Goal: Task Accomplishment & Management: Complete application form

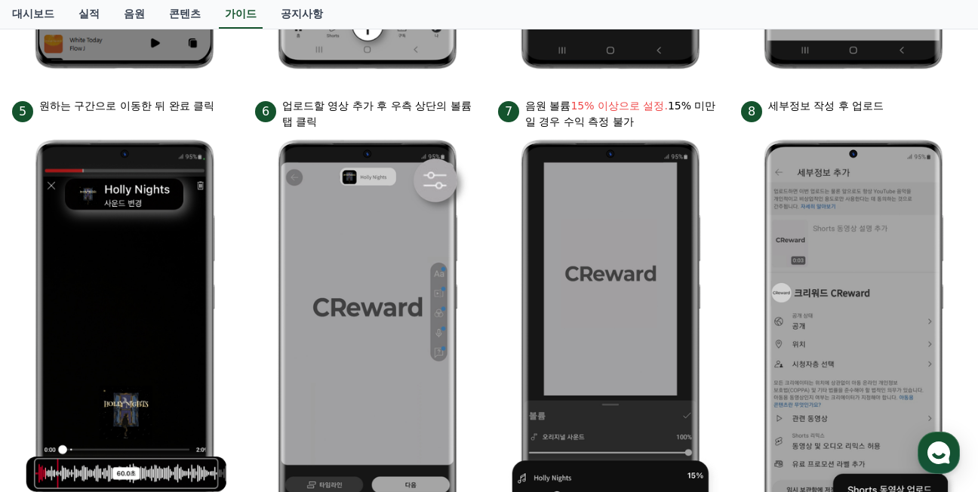
scroll to position [677, 0]
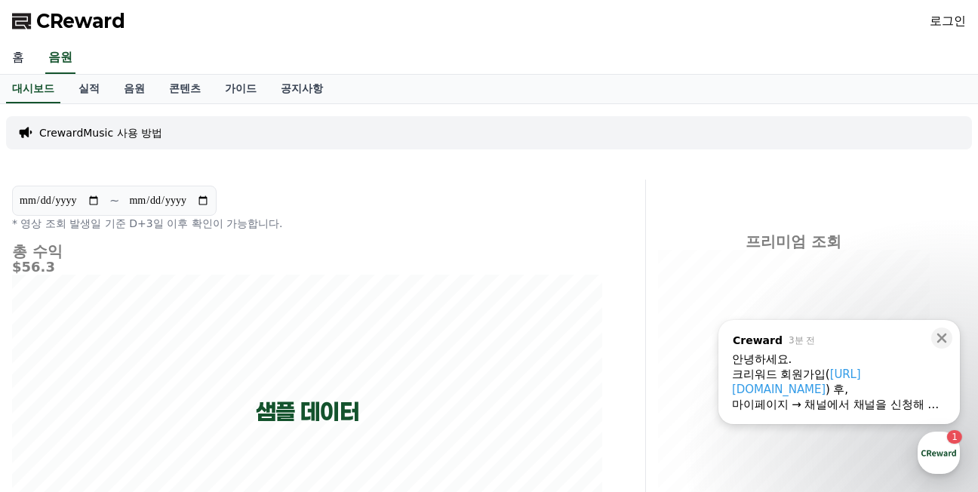
click at [14, 56] on link "홈" at bounding box center [18, 58] width 36 height 32
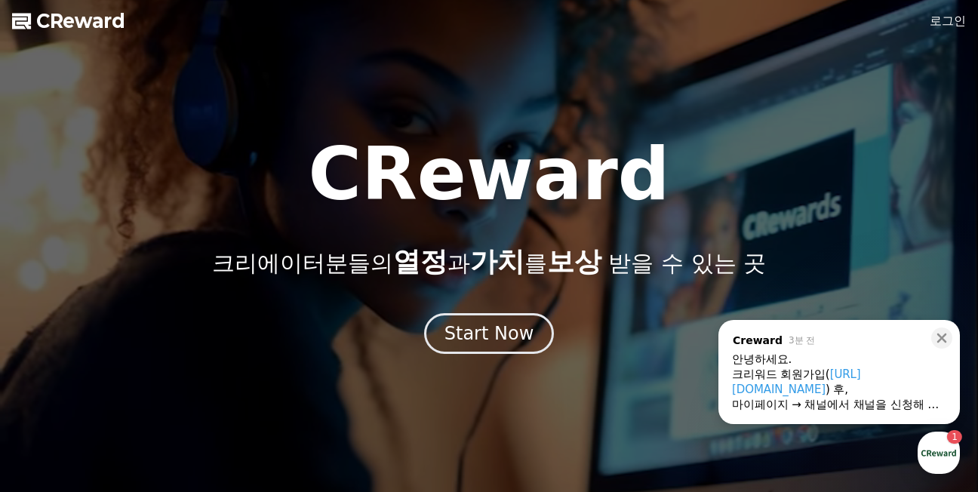
click at [948, 19] on link "로그인" at bounding box center [948, 21] width 36 height 18
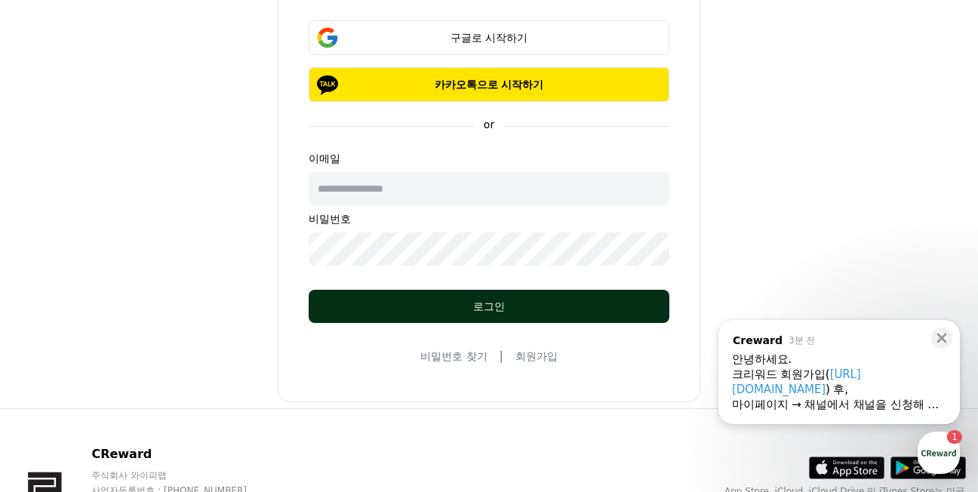
scroll to position [151, 0]
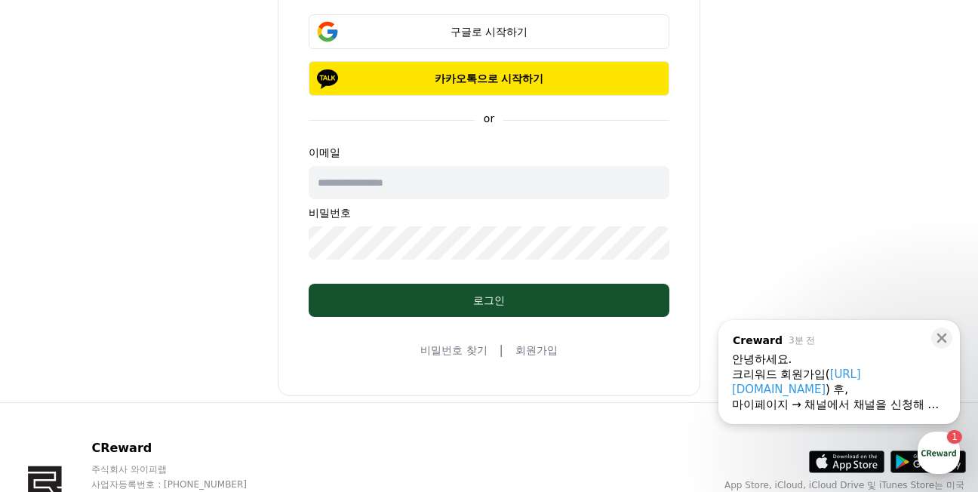
click at [542, 356] on link "회원가입" at bounding box center [537, 350] width 42 height 15
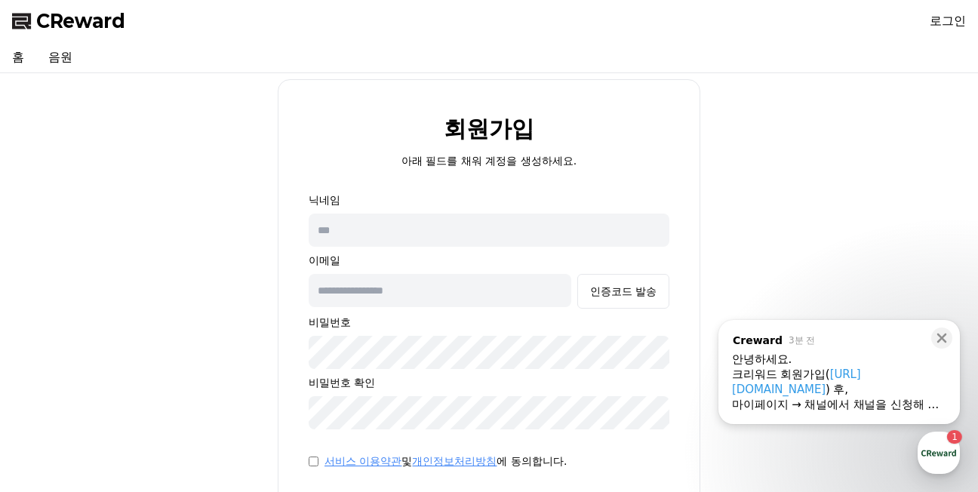
click at [361, 238] on input "text" at bounding box center [489, 230] width 361 height 33
type input "*"
type input "****"
click at [353, 296] on input "text" at bounding box center [440, 290] width 263 height 33
type input "**********"
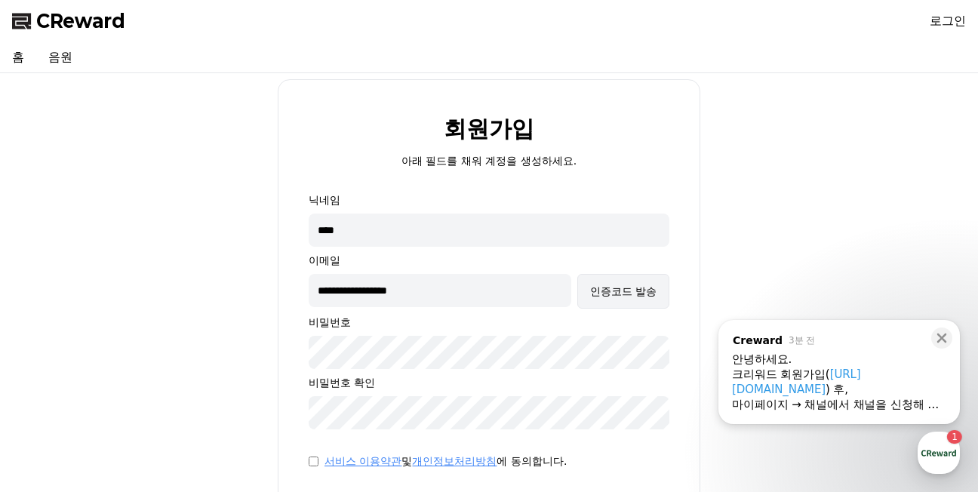
click at [616, 288] on div "인증코드 발송" at bounding box center [623, 291] width 66 height 15
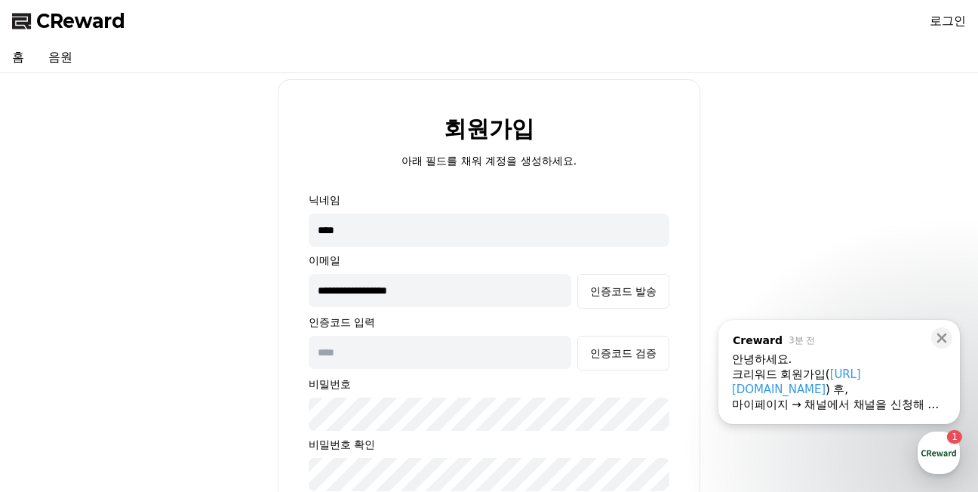
click at [362, 360] on input "text" at bounding box center [440, 352] width 263 height 33
type input "******"
click at [651, 349] on div "인증코드 검증" at bounding box center [623, 353] width 66 height 15
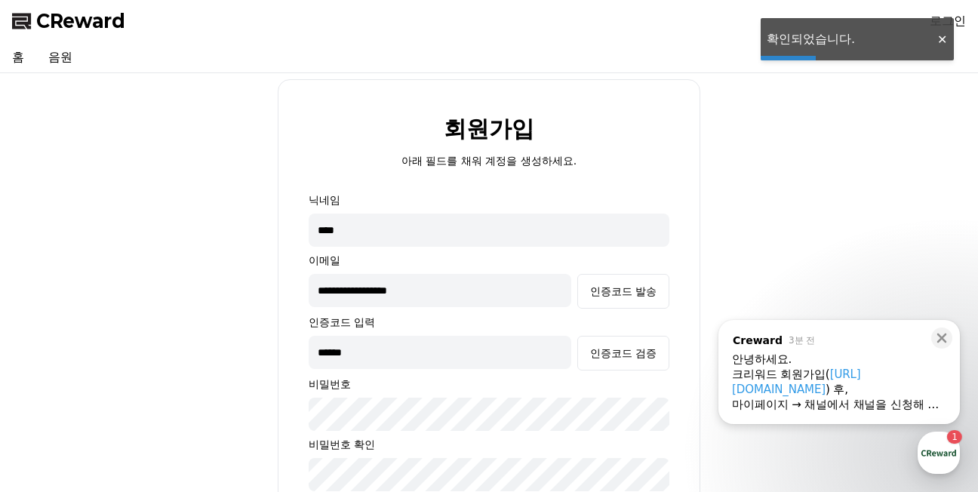
scroll to position [151, 0]
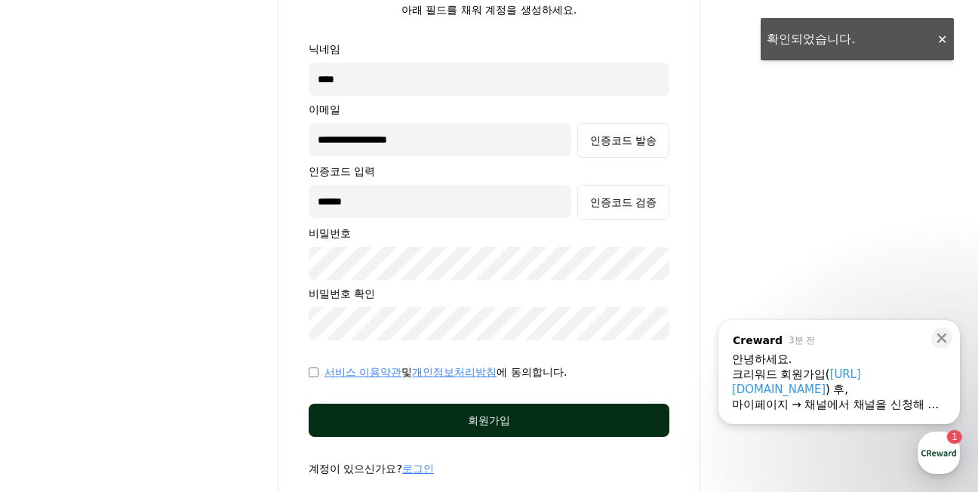
click at [548, 414] on div "회원가입" at bounding box center [489, 420] width 300 height 15
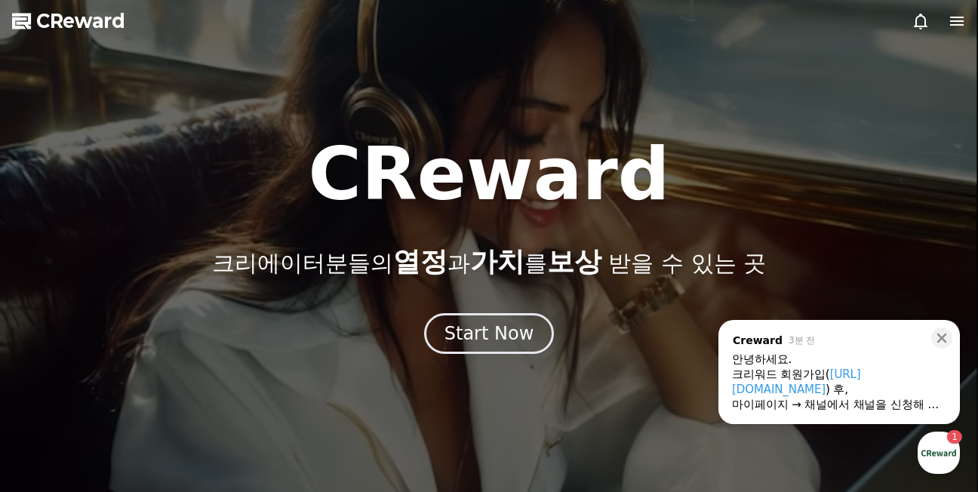
click at [960, 30] on div at bounding box center [489, 246] width 978 height 492
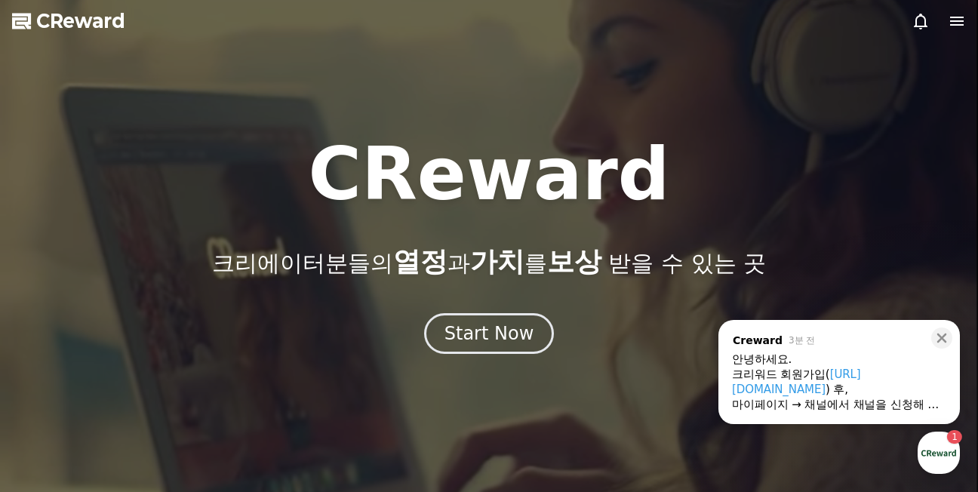
click at [960, 25] on icon at bounding box center [957, 21] width 14 height 9
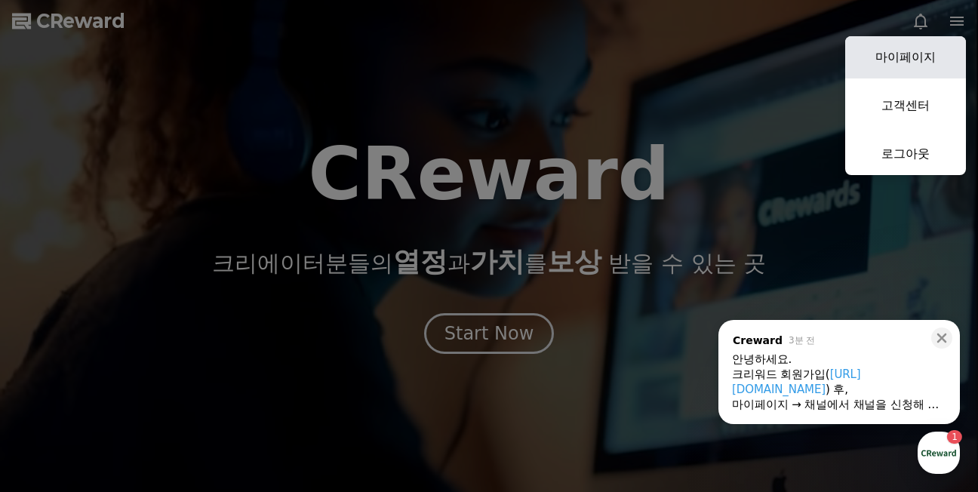
click at [916, 53] on link "마이페이지" at bounding box center [905, 57] width 121 height 42
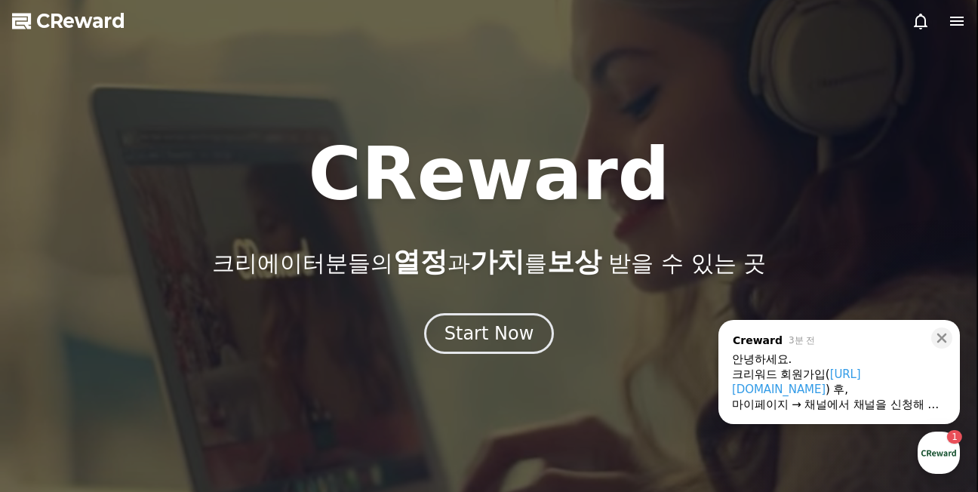
select select "**********"
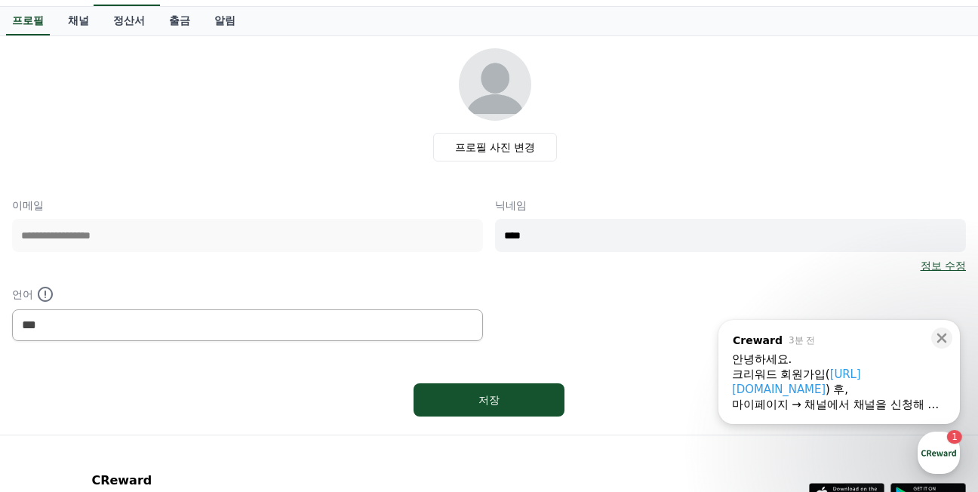
scroll to position [48, 0]
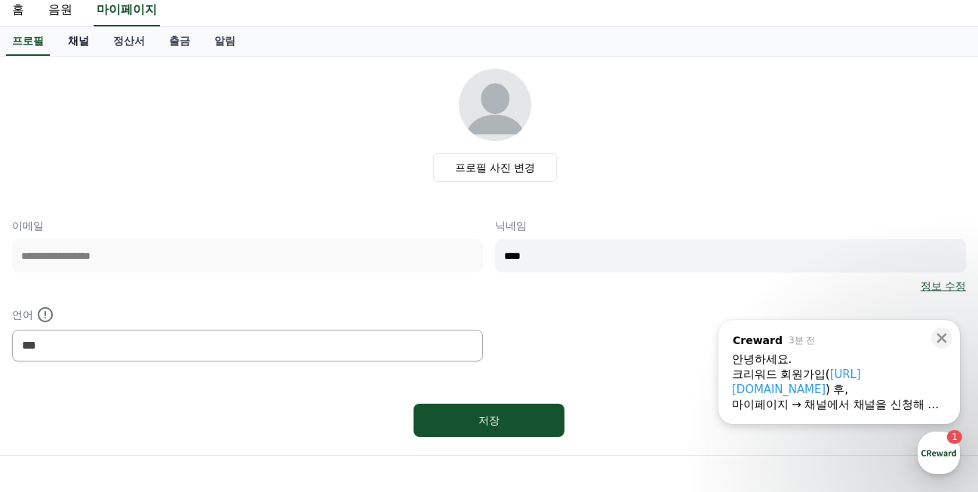
click at [81, 42] on link "채널" at bounding box center [78, 41] width 45 height 29
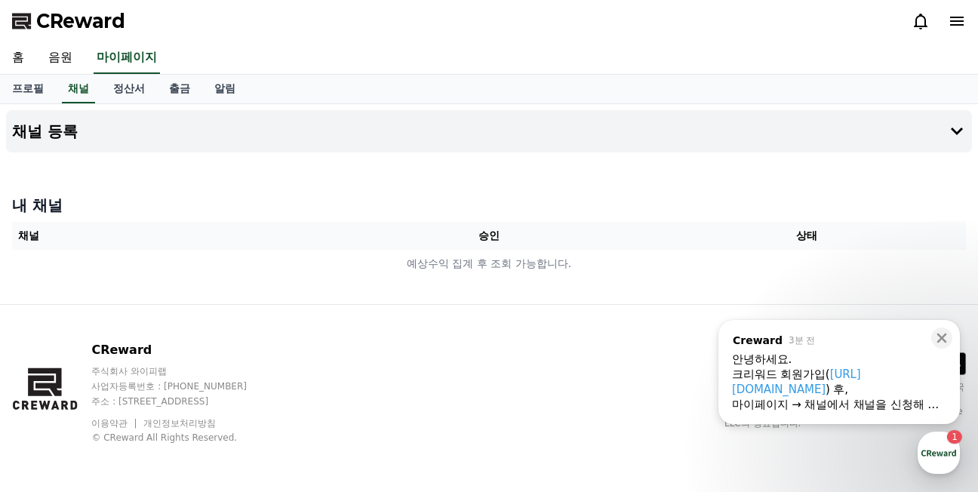
click at [35, 248] on th "채널" at bounding box center [171, 236] width 318 height 28
drag, startPoint x: 50, startPoint y: 140, endPoint x: 51, endPoint y: 148, distance: 7.6
click at [51, 142] on button "채널 등록" at bounding box center [489, 131] width 966 height 42
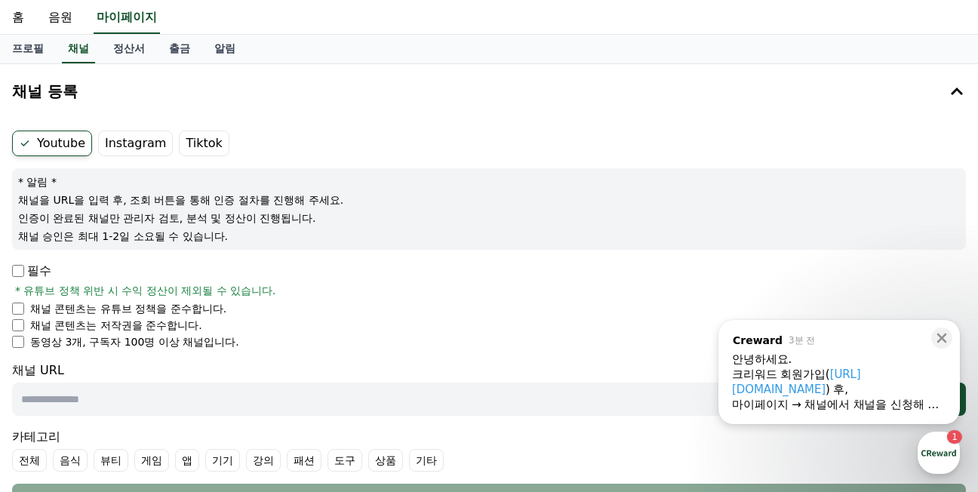
scroll to position [75, 0]
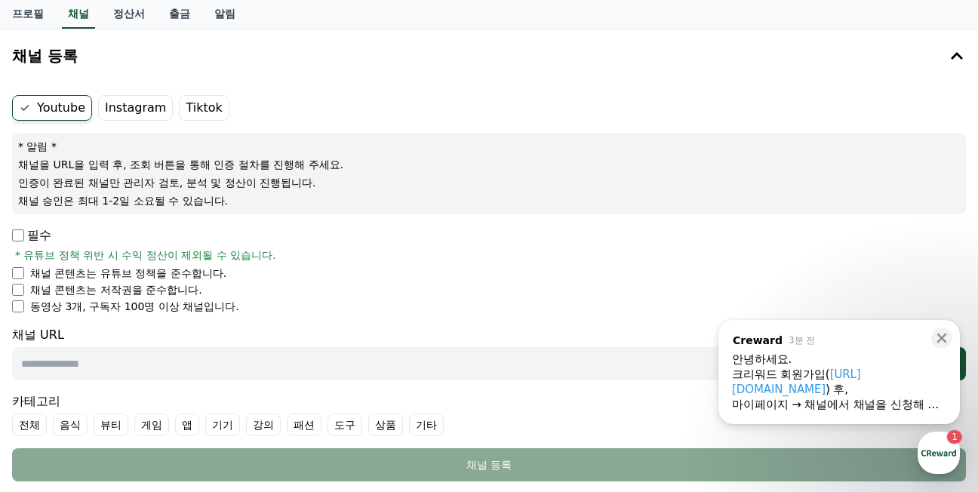
click at [62, 364] on input "text" at bounding box center [456, 363] width 888 height 33
paste input "**********"
drag, startPoint x: 564, startPoint y: 362, endPoint x: 186, endPoint y: 364, distance: 377.5
click at [186, 364] on input "**********" at bounding box center [456, 363] width 888 height 33
type input "**********"
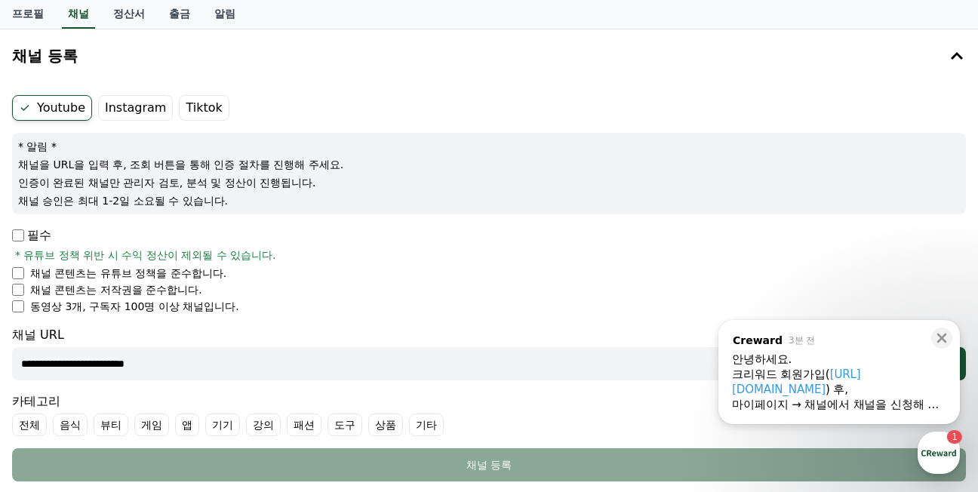
click at [899, 408] on div "마이페이지 → 채널에서 채널을 신청해 주세요." at bounding box center [839, 404] width 214 height 15
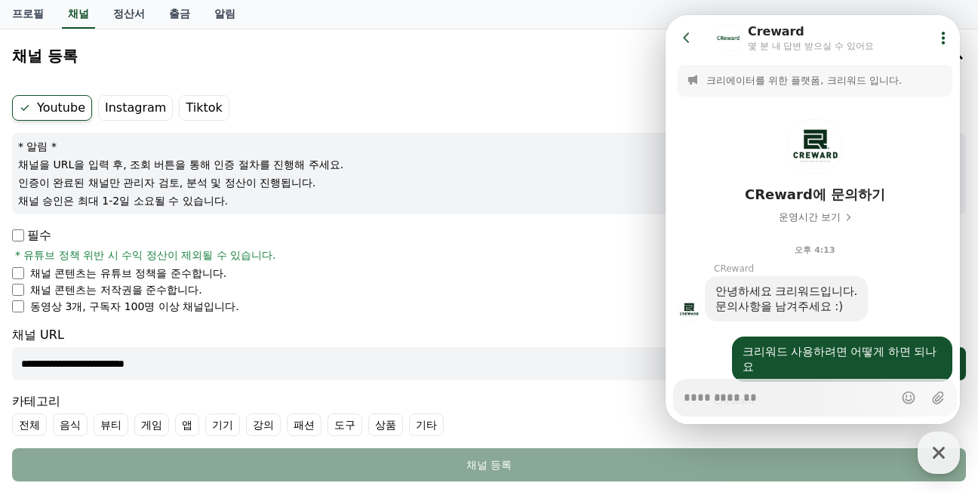
scroll to position [457, 0]
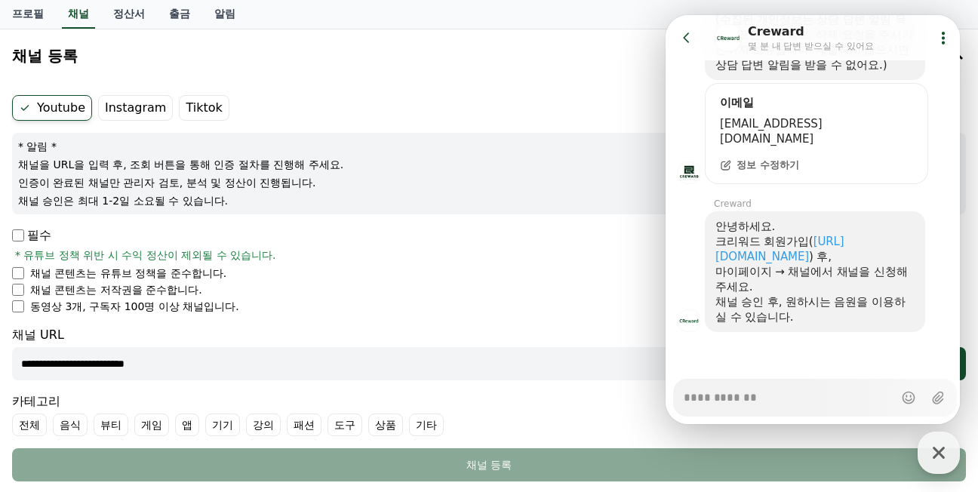
type textarea "*"
click at [484, 343] on div "**********" at bounding box center [489, 353] width 954 height 54
click at [686, 38] on icon at bounding box center [686, 37] width 15 height 15
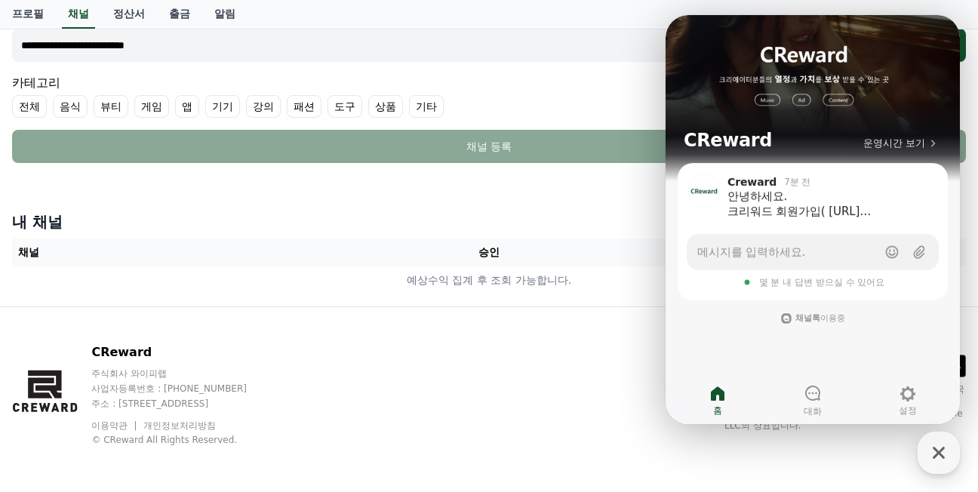
scroll to position [396, 0]
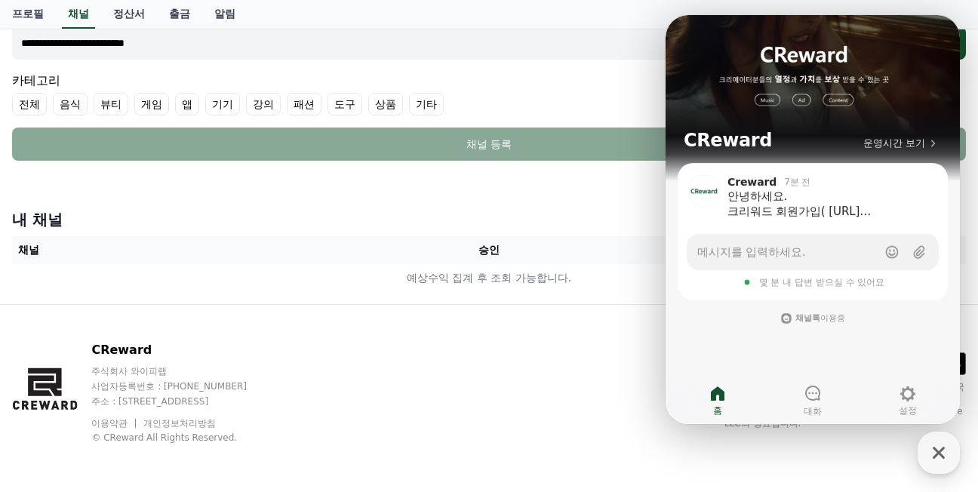
click at [443, 228] on h4 "내 채널" at bounding box center [489, 219] width 954 height 21
click at [961, 42] on button "조회" at bounding box center [936, 42] width 60 height 33
click at [593, 200] on div "**********" at bounding box center [489, 6] width 978 height 596
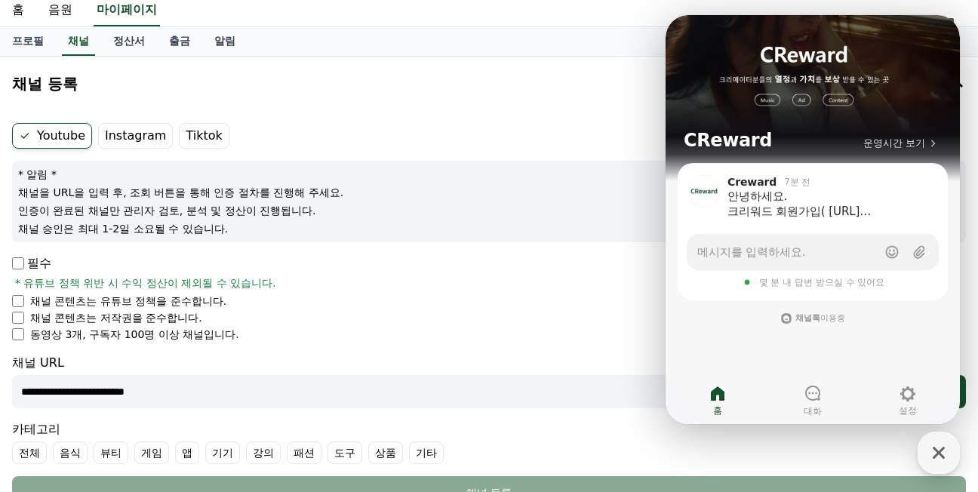
scroll to position [0, 0]
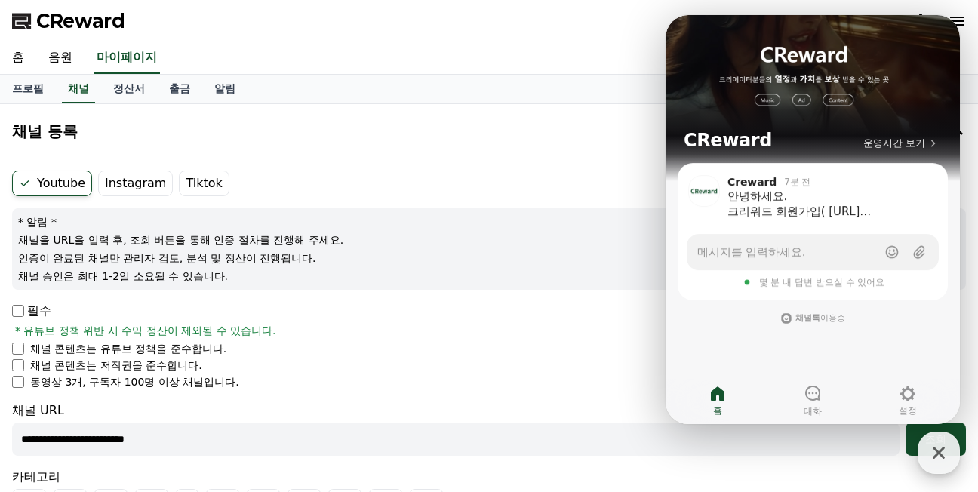
click at [938, 464] on icon "button" at bounding box center [938, 452] width 27 height 27
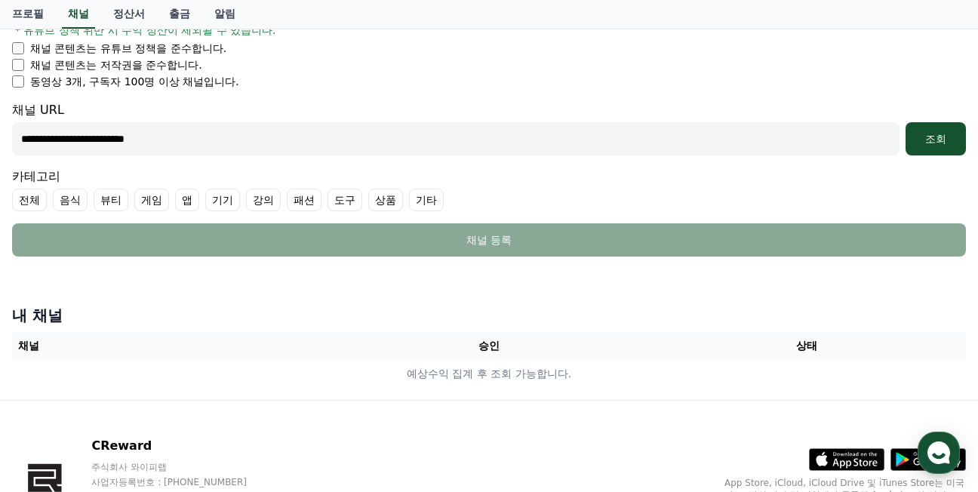
scroll to position [302, 0]
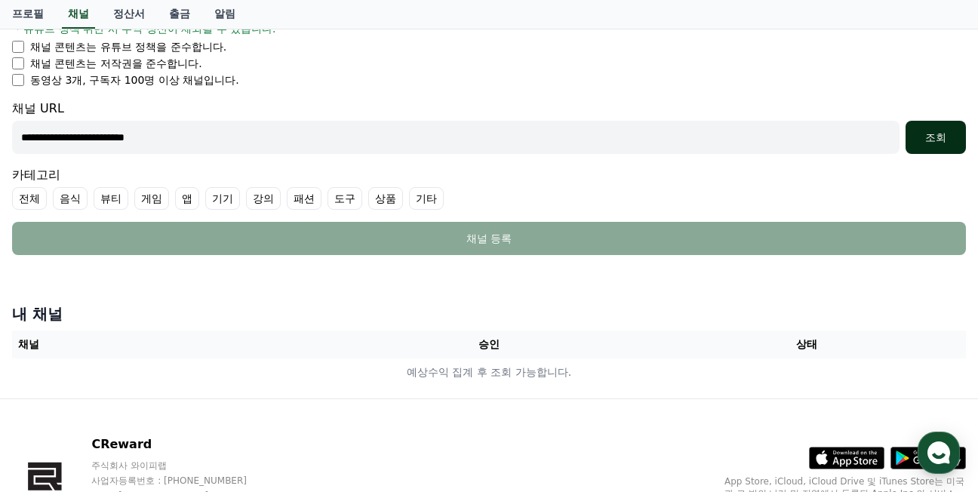
click at [930, 133] on div "조회" at bounding box center [936, 137] width 48 height 15
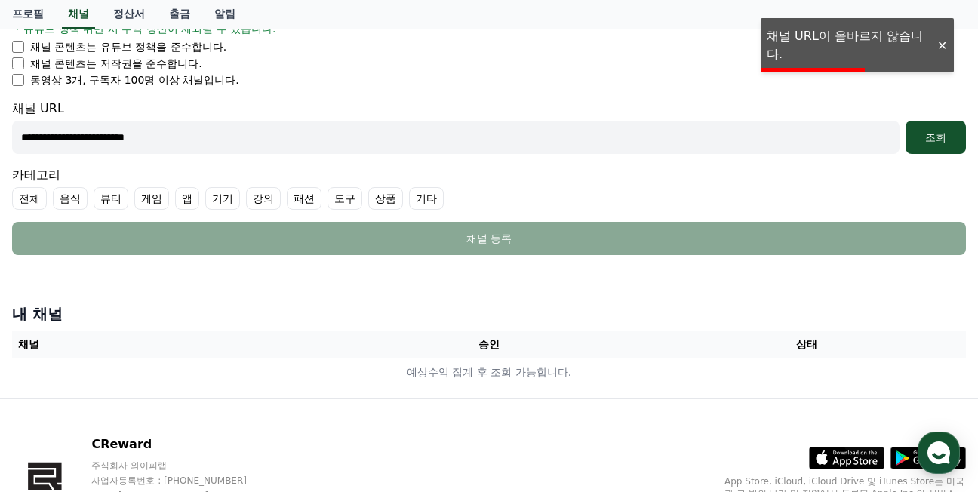
click at [198, 140] on input "**********" at bounding box center [456, 137] width 888 height 33
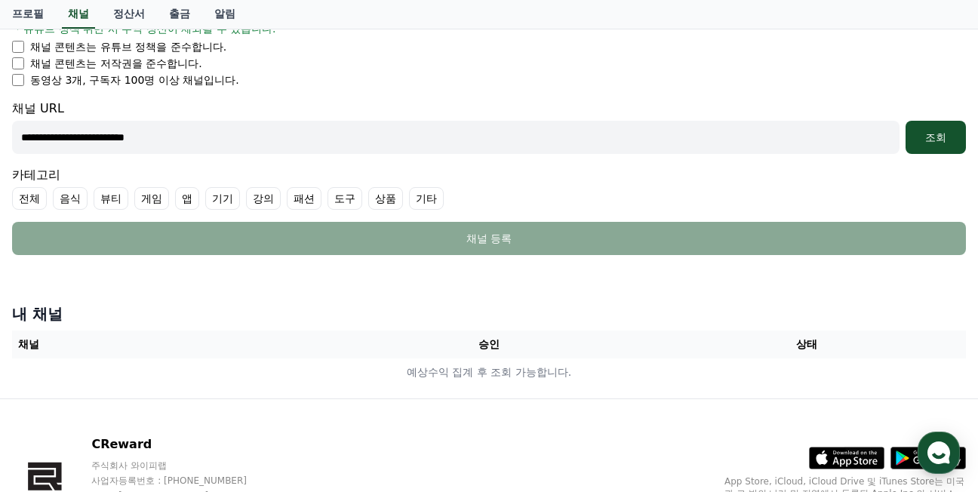
drag, startPoint x: 196, startPoint y: 143, endPoint x: 3, endPoint y: 141, distance: 193.3
click at [3, 141] on div "**********" at bounding box center [489, 100] width 978 height 596
paste input "********"
type input "**********"
click at [944, 137] on div "조회" at bounding box center [936, 137] width 48 height 15
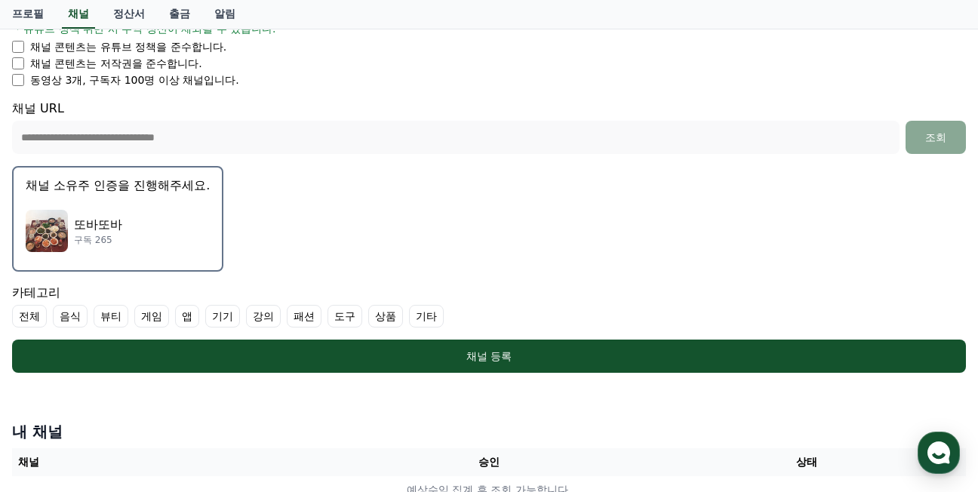
click at [125, 189] on p "채널 소유주 인증을 진행해주세요." at bounding box center [118, 186] width 184 height 18
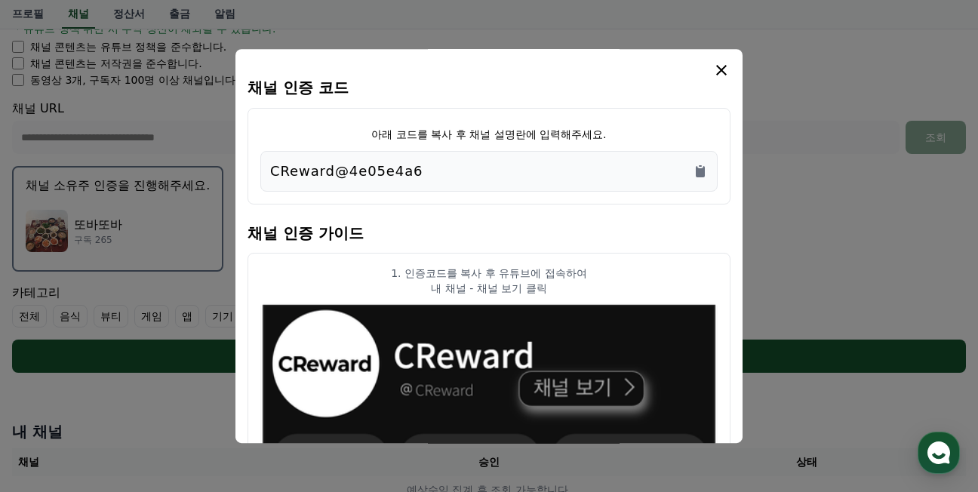
scroll to position [377, 0]
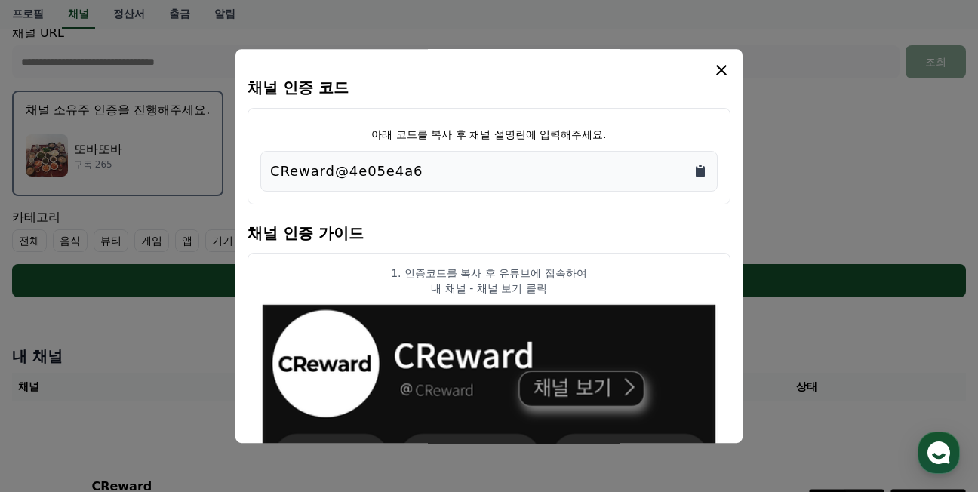
click at [704, 173] on icon "Copy to clipboard" at bounding box center [700, 171] width 9 height 11
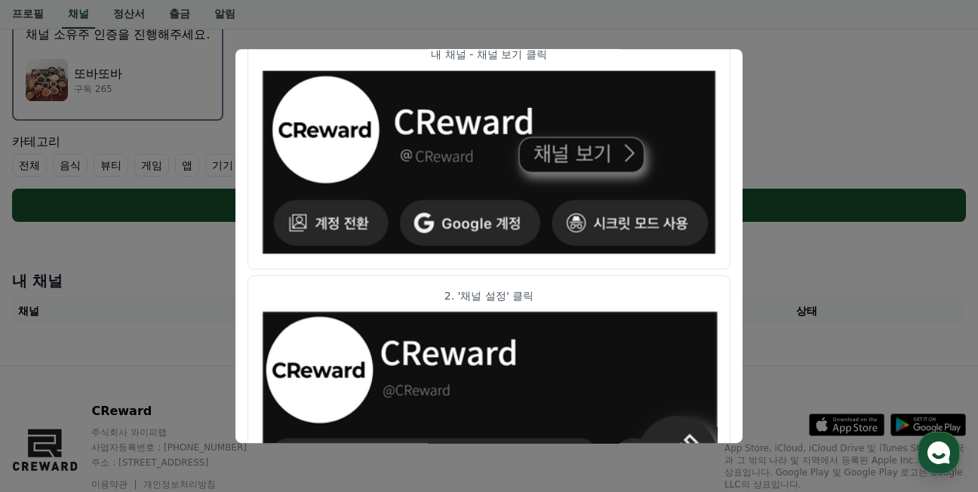
scroll to position [3, 0]
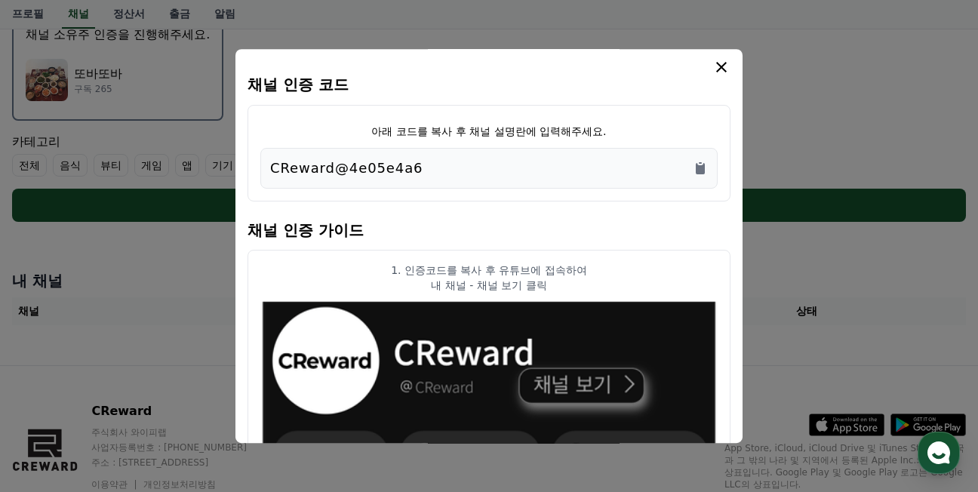
click at [720, 68] on icon "modal" at bounding box center [721, 67] width 11 height 11
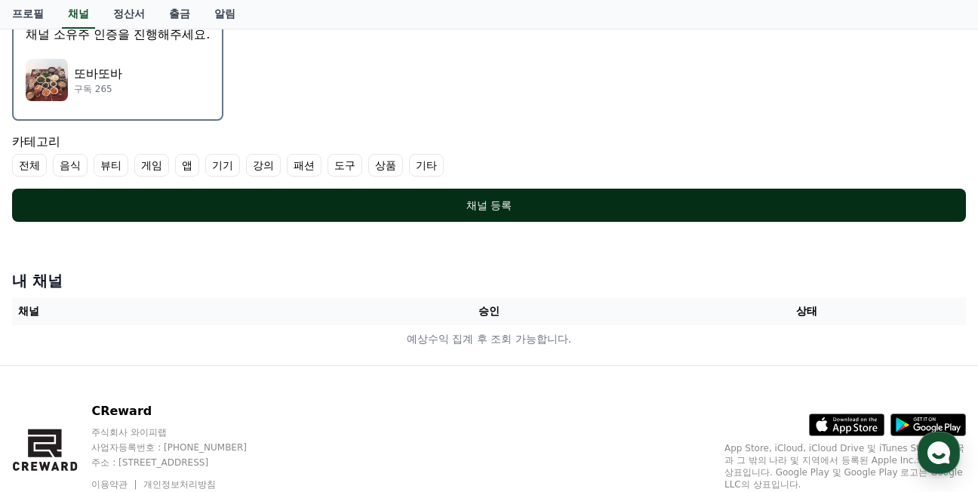
click at [488, 202] on div "채널 등록" at bounding box center [489, 205] width 894 height 15
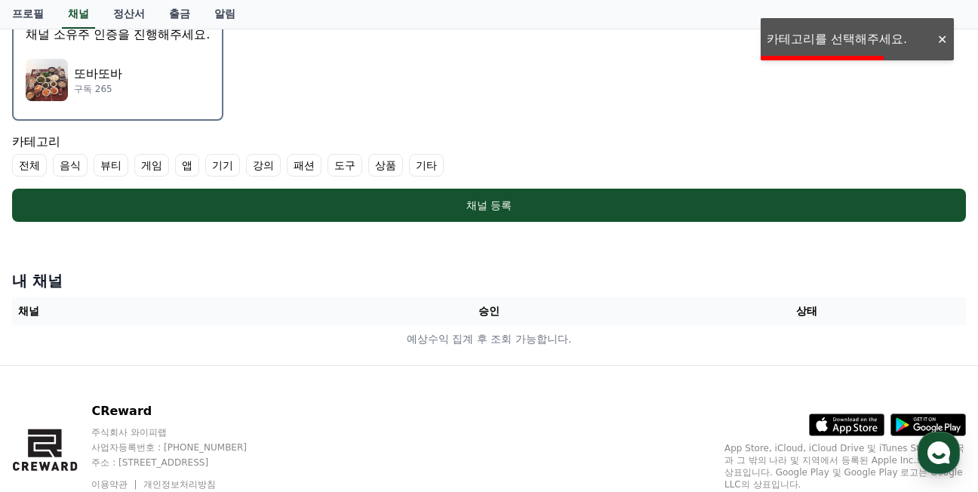
click at [71, 163] on label "음식" at bounding box center [70, 165] width 35 height 23
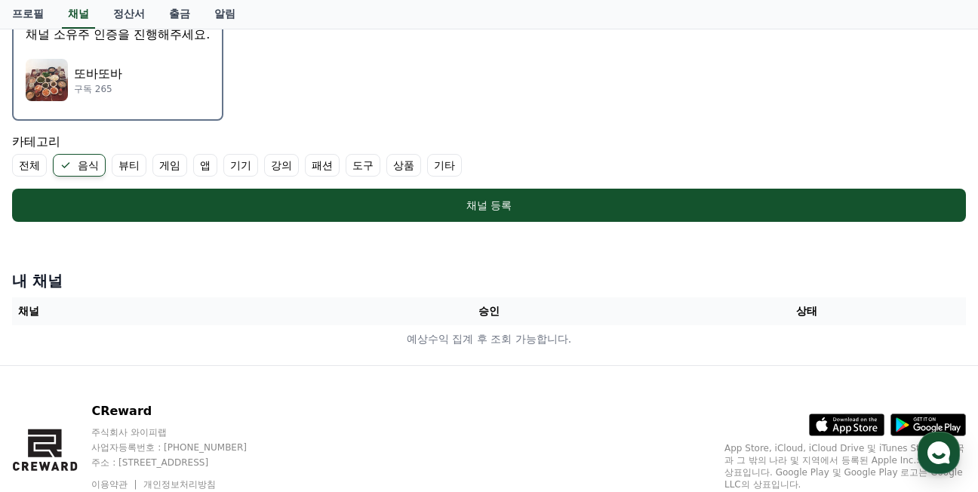
click at [26, 168] on label "전체" at bounding box center [29, 165] width 35 height 23
click at [434, 165] on label "상품" at bounding box center [422, 165] width 35 height 23
drag, startPoint x: 434, startPoint y: 165, endPoint x: 459, endPoint y: 167, distance: 25.0
click at [459, 167] on label "기타" at bounding box center [462, 165] width 35 height 23
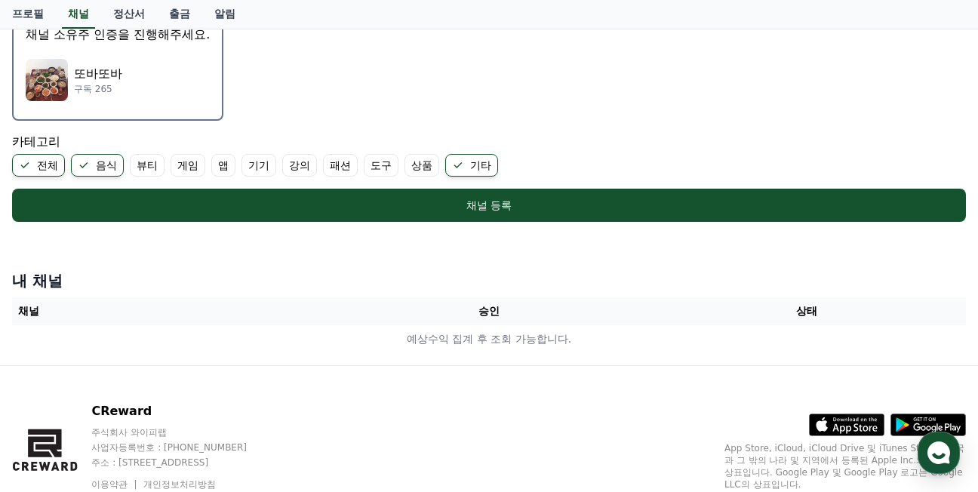
click at [411, 165] on label "상품" at bounding box center [422, 165] width 35 height 23
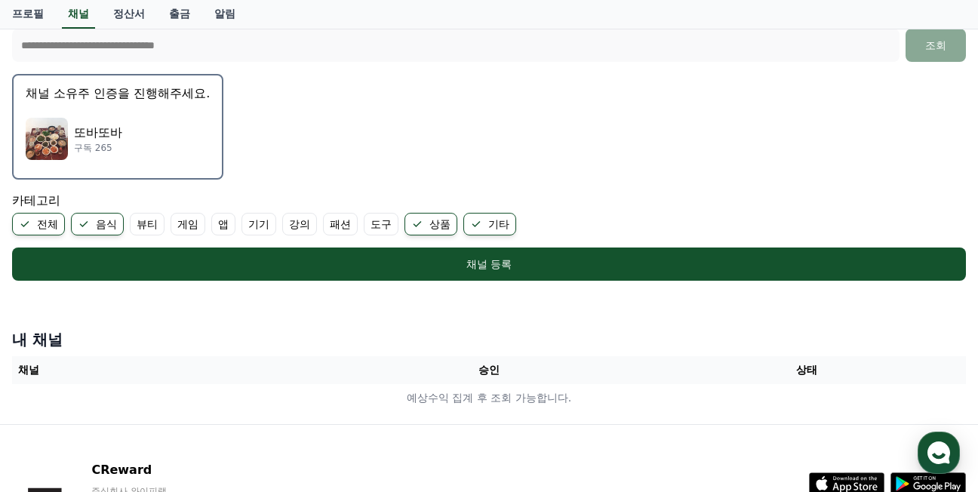
scroll to position [377, 0]
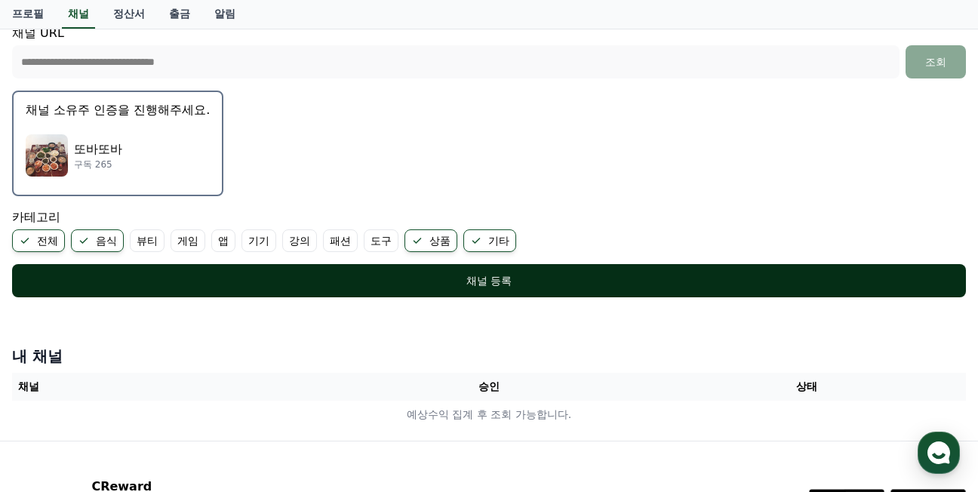
click at [507, 276] on div "채널 등록" at bounding box center [489, 280] width 894 height 15
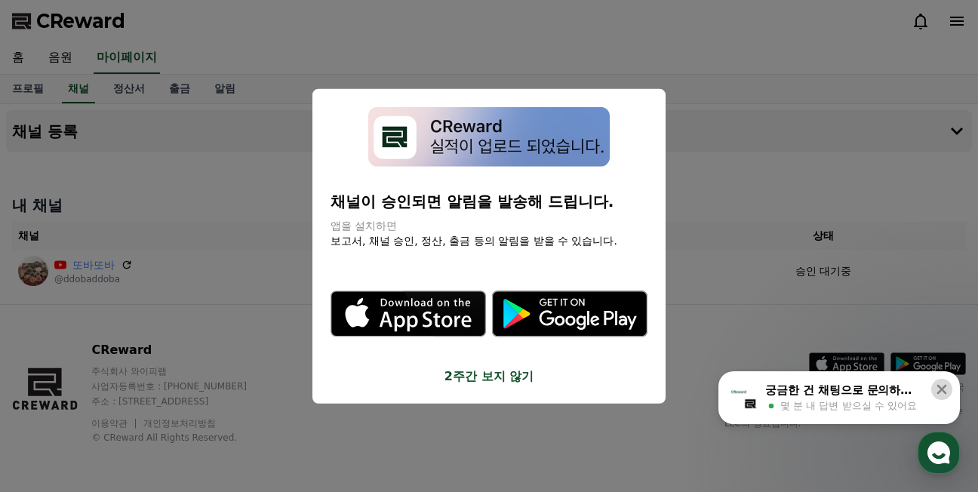
click at [949, 392] on icon at bounding box center [942, 389] width 15 height 15
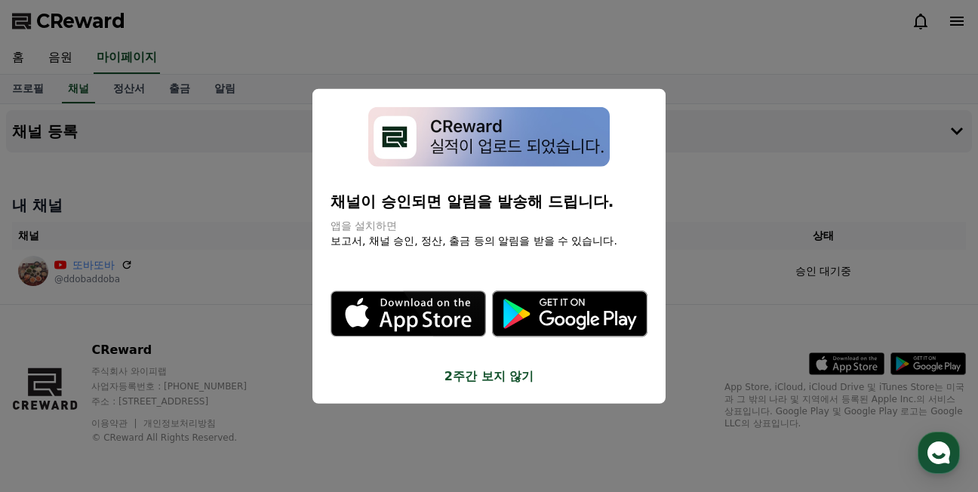
click at [531, 371] on button "2주간 보지 않기" at bounding box center [489, 376] width 317 height 18
